Goal: Communication & Community: Answer question/provide support

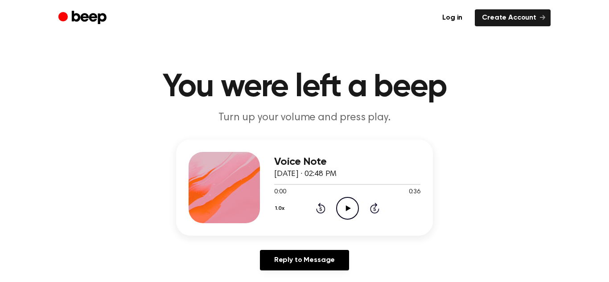
click at [349, 204] on icon "Play Audio" at bounding box center [347, 208] width 23 height 23
click at [349, 204] on icon "Pause Audio" at bounding box center [347, 208] width 23 height 23
click at [355, 210] on icon "Play Audio" at bounding box center [347, 208] width 23 height 23
click at [372, 208] on icon "Skip 5 seconds" at bounding box center [374, 208] width 10 height 12
click at [372, 206] on icon "Skip 5 seconds" at bounding box center [374, 208] width 10 height 12
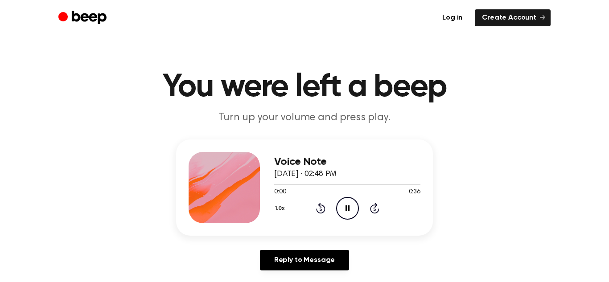
click at [372, 206] on icon "Skip 5 seconds" at bounding box center [374, 208] width 10 height 12
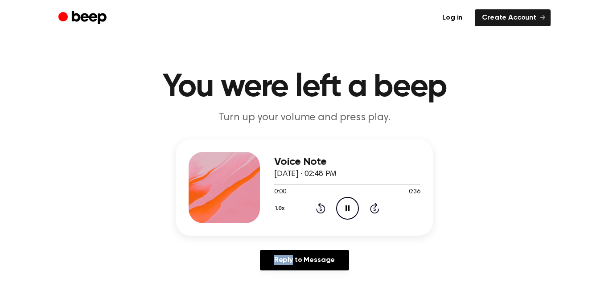
click at [372, 206] on icon "Skip 5 seconds" at bounding box center [374, 208] width 10 height 12
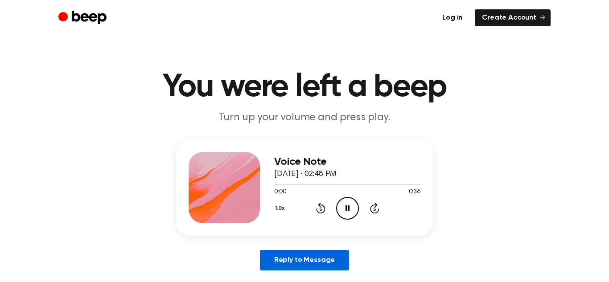
click at [326, 266] on link "Reply to Message" at bounding box center [304, 260] width 89 height 20
